Goal: Go to known website: Access a specific website the user already knows

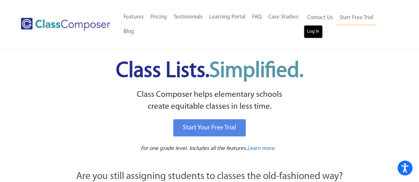
click at [312, 33] on link "Log In" at bounding box center [313, 31] width 19 height 13
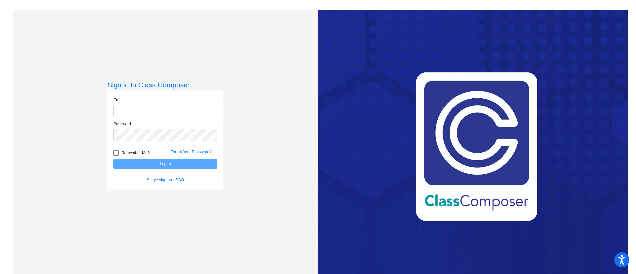
type input "[EMAIL_ADDRESS][DOMAIN_NAME]"
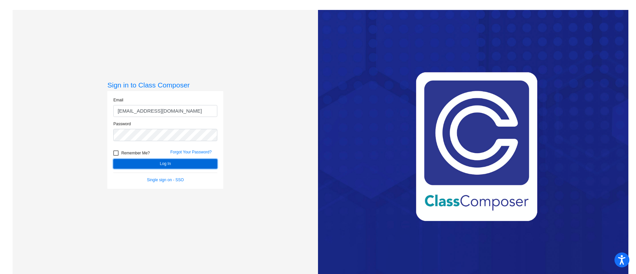
click at [167, 161] on button "Log In" at bounding box center [165, 164] width 104 height 10
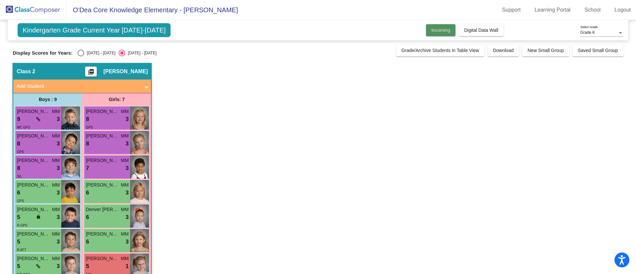
click at [444, 31] on span "Incoming" at bounding box center [440, 29] width 19 height 5
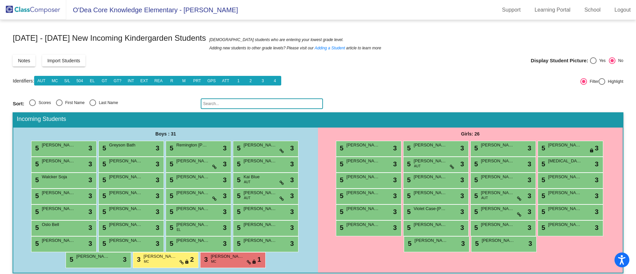
scroll to position [6, 0]
